Goal: Task Accomplishment & Management: Use online tool/utility

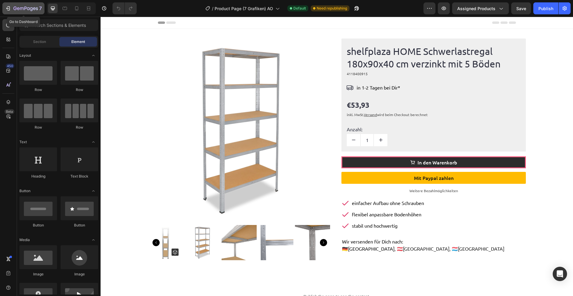
click at [10, 8] on icon "button" at bounding box center [8, 8] width 6 height 6
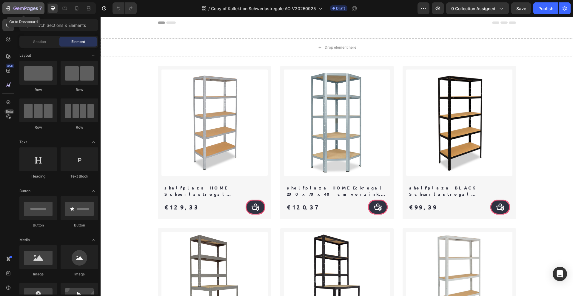
click at [8, 8] on icon "button" at bounding box center [7, 8] width 3 height 2
click at [367, 53] on div "Drop element here" at bounding box center [337, 47] width 472 height 18
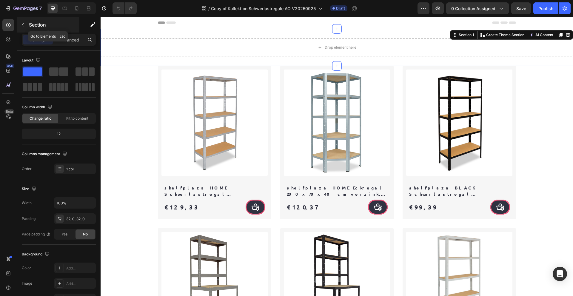
click at [32, 26] on p "Section" at bounding box center [53, 24] width 49 height 7
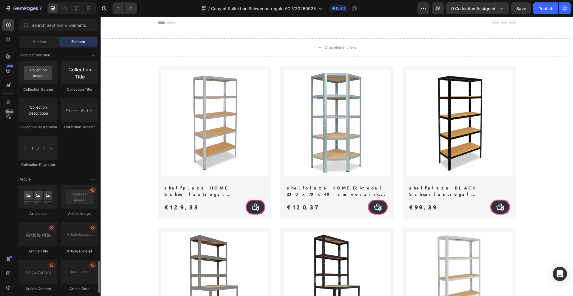
scroll to position [1650, 0]
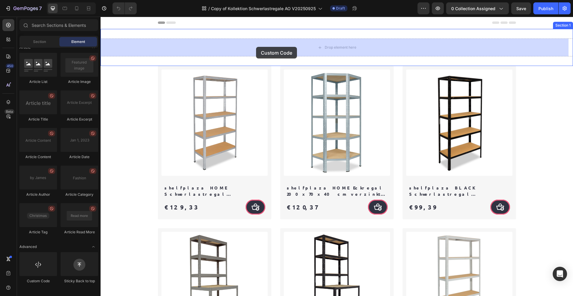
drag, startPoint x: 141, startPoint y: 278, endPoint x: 256, endPoint y: 47, distance: 257.9
